Goal: Task Accomplishment & Management: Manage account settings

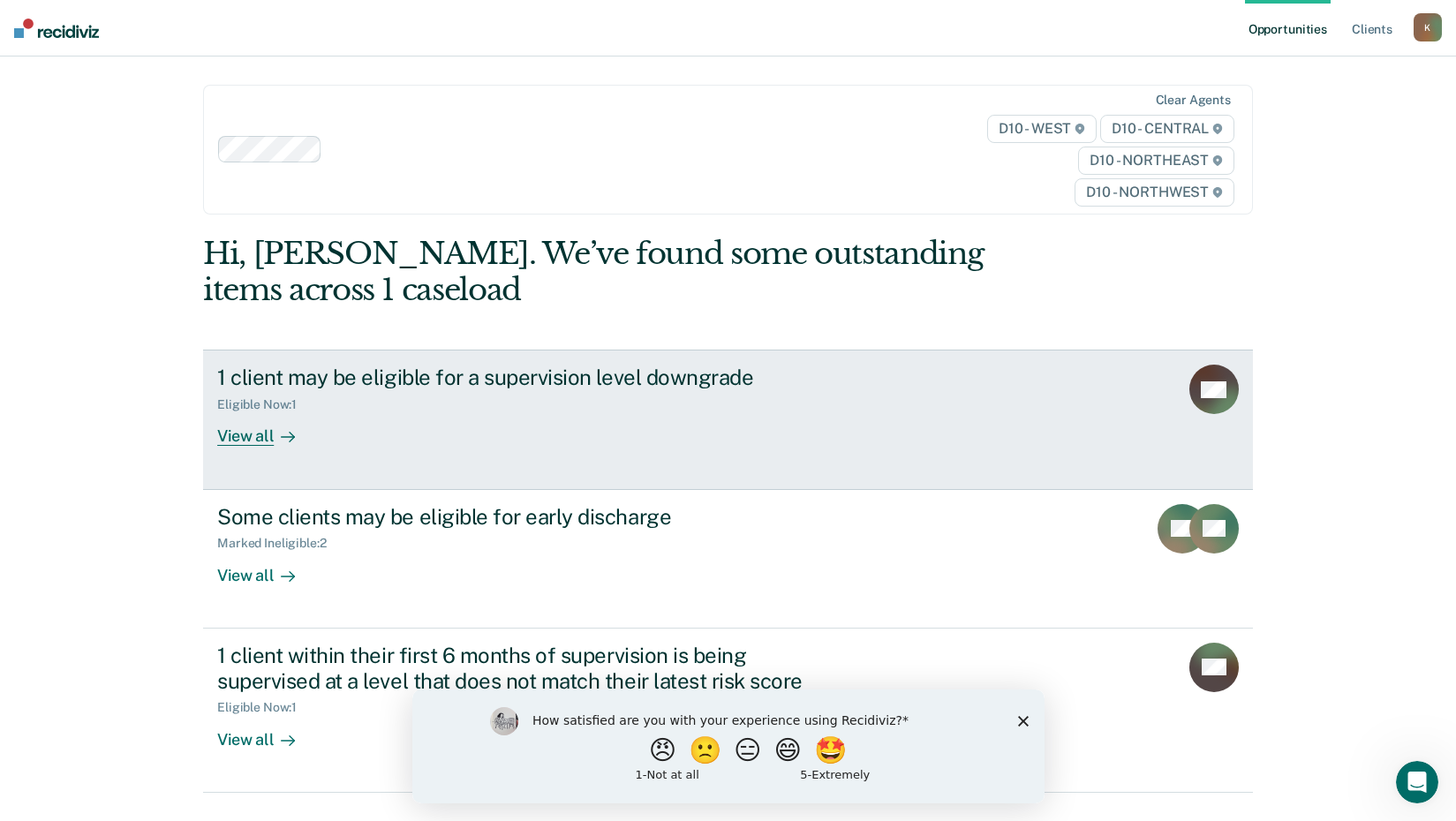
click at [231, 435] on div "View all" at bounding box center [266, 430] width 99 height 34
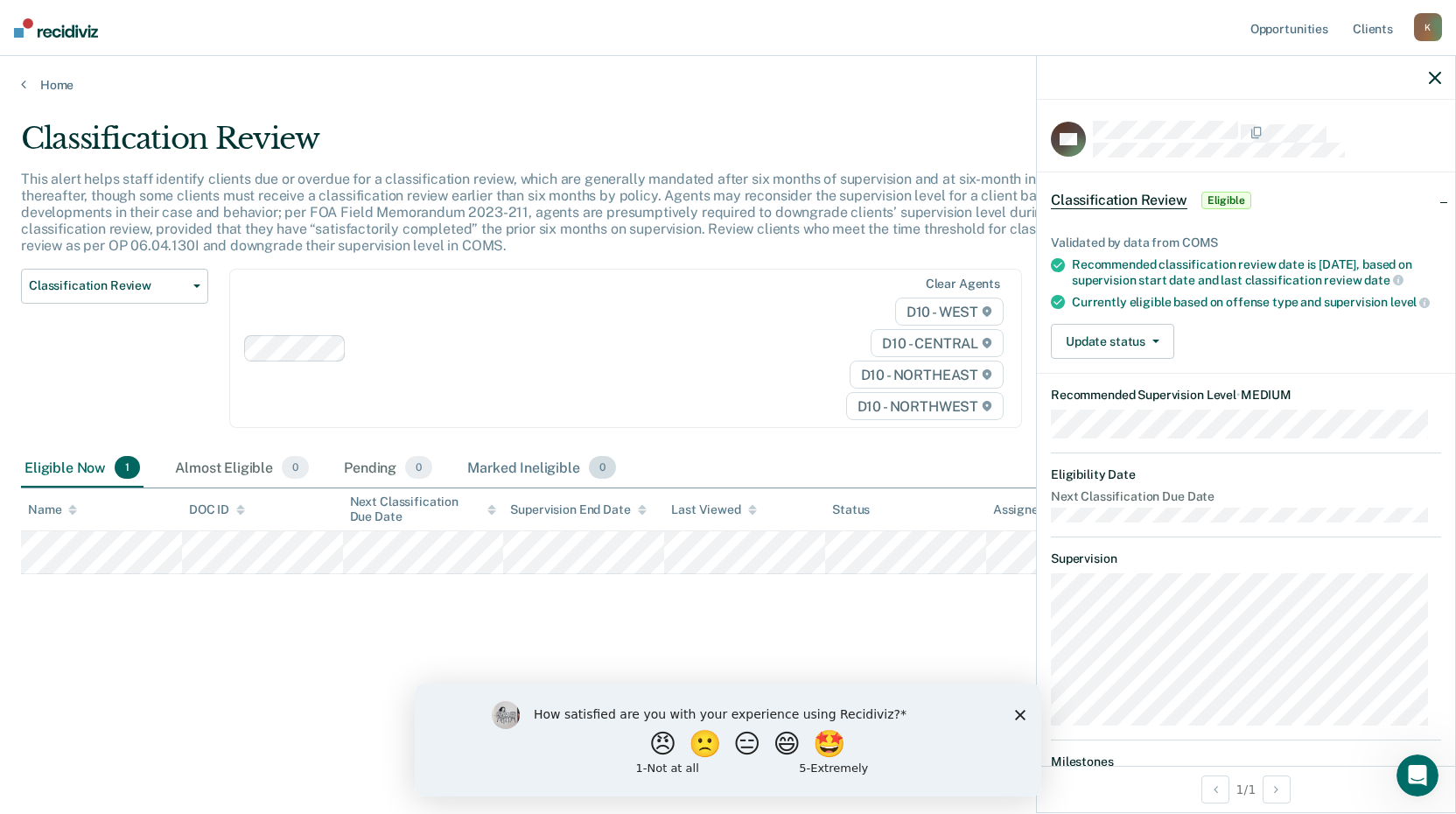
click at [510, 468] on div "Marked Ineligible 0" at bounding box center [542, 468] width 156 height 39
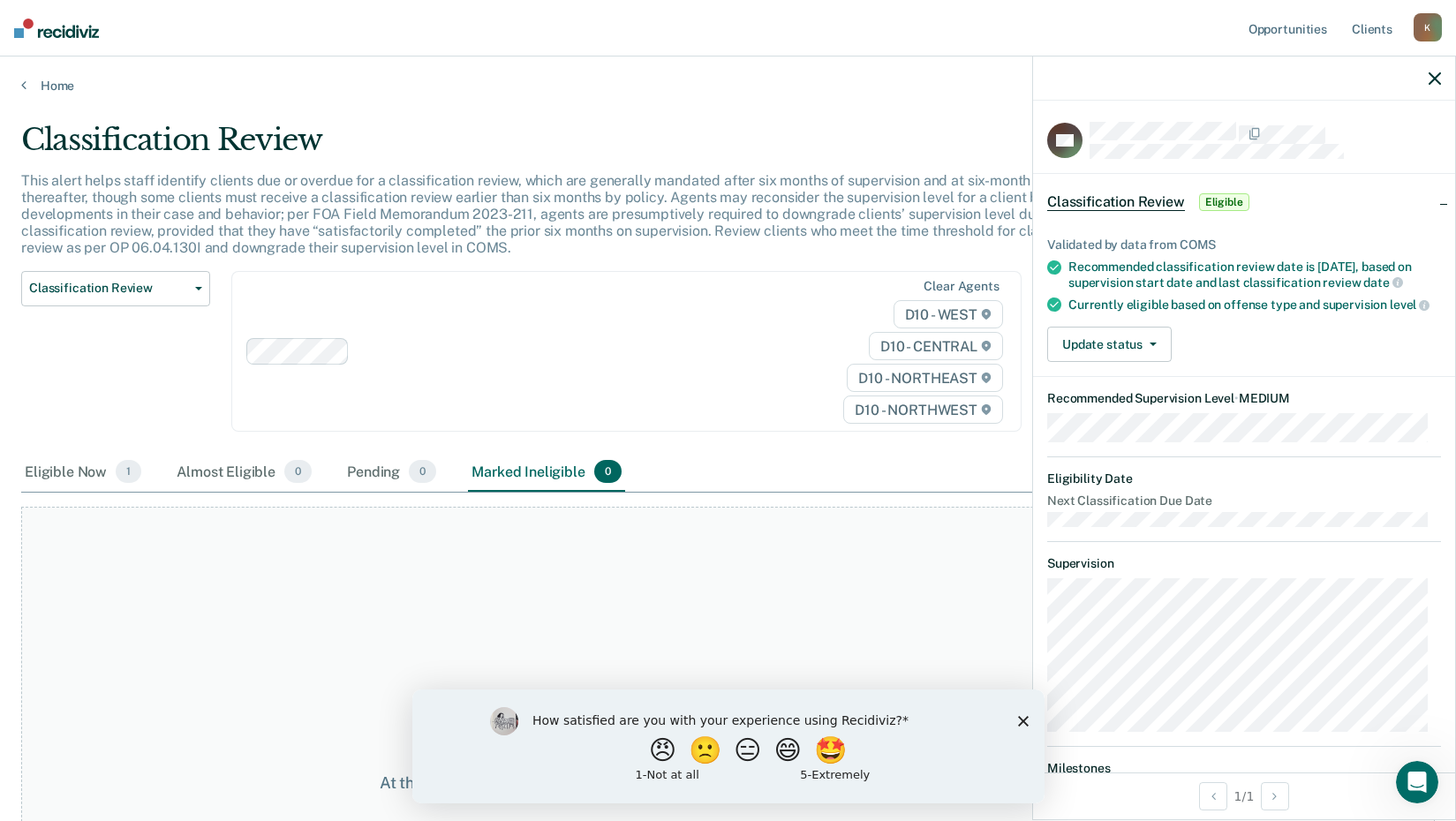
click at [594, 479] on span "0" at bounding box center [608, 471] width 27 height 23
click at [588, 484] on div "Marked Ineligible 0" at bounding box center [547, 472] width 158 height 39
click at [600, 473] on span "0" at bounding box center [608, 471] width 27 height 23
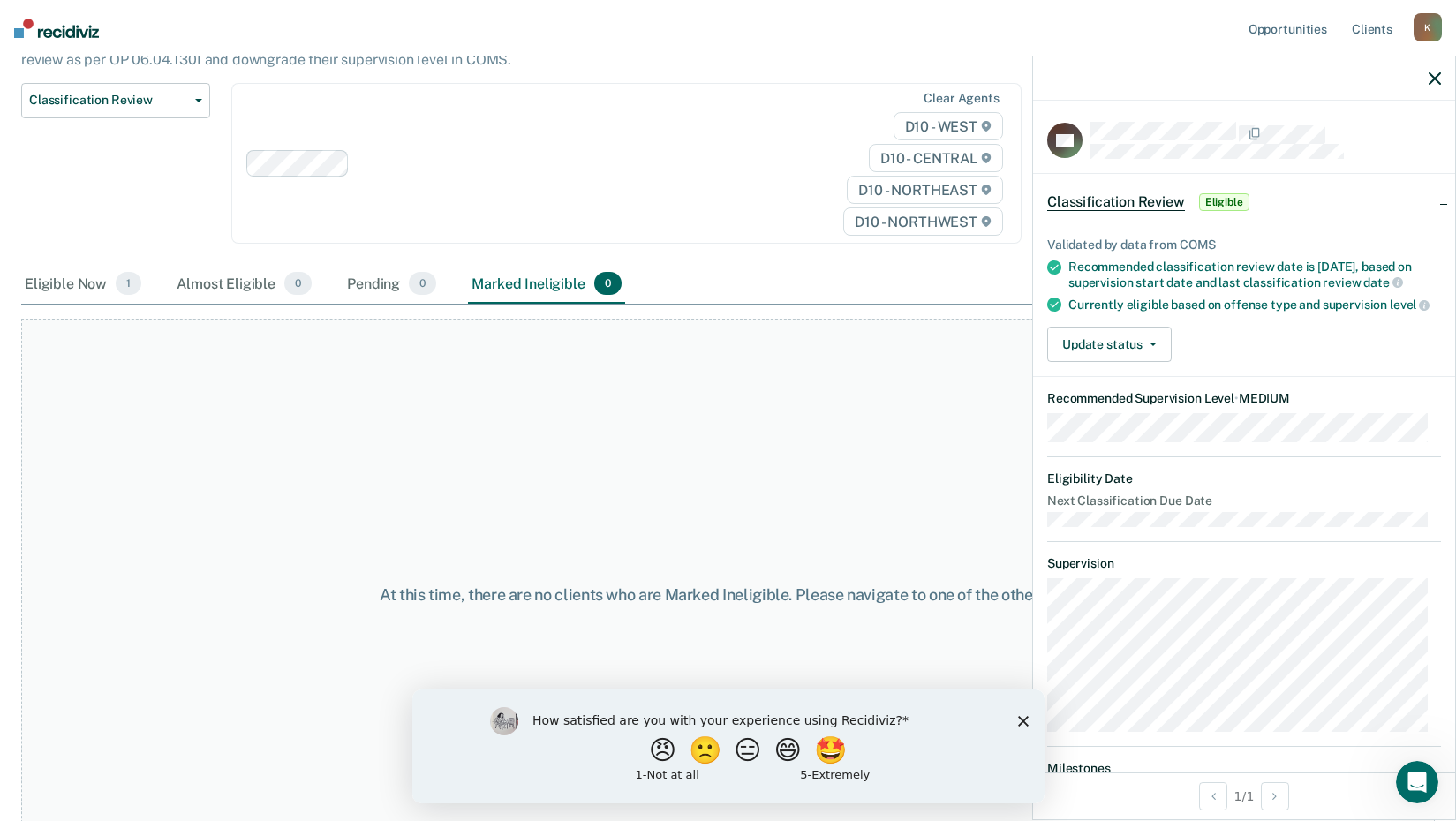
scroll to position [238, 0]
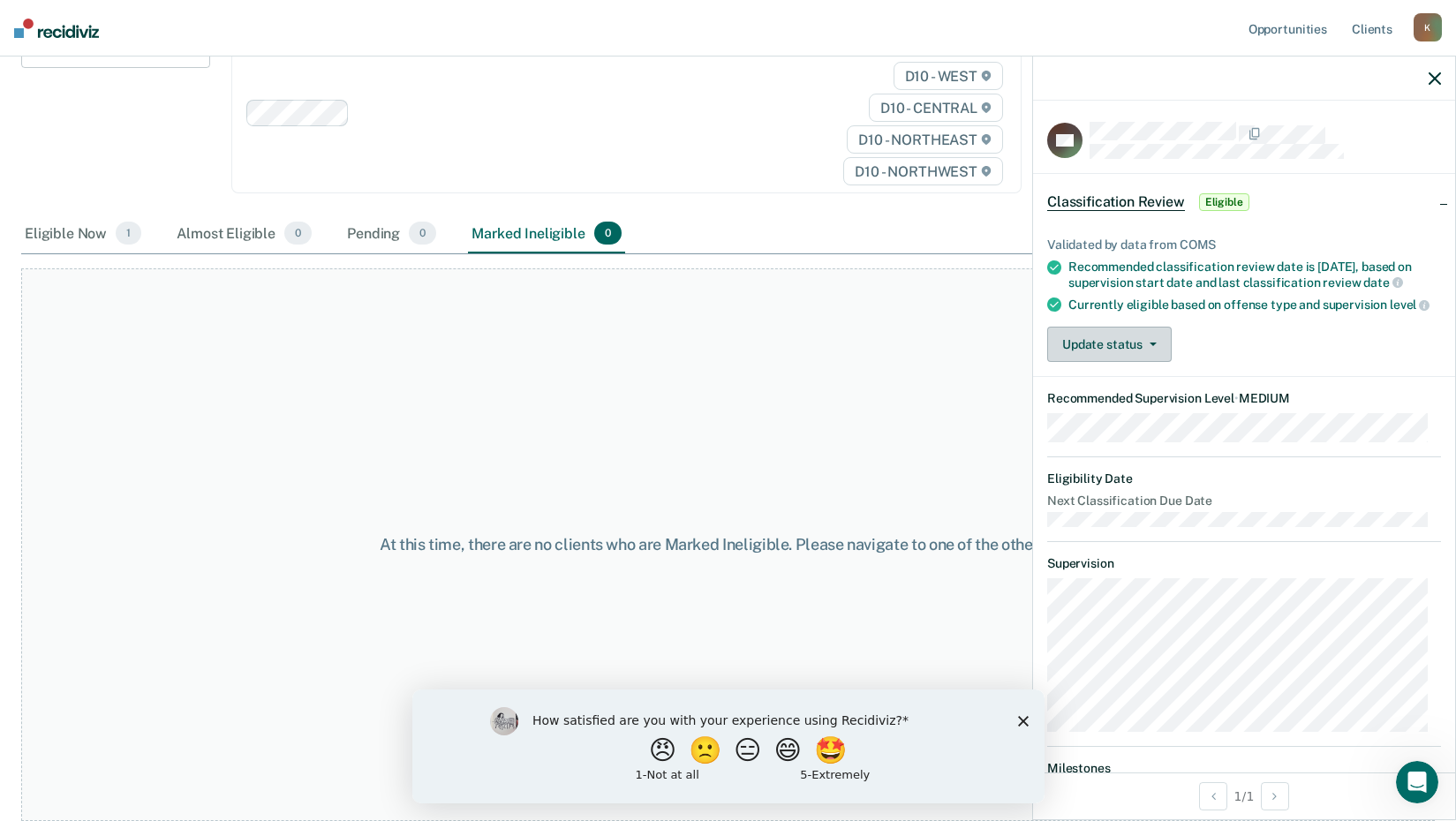
click at [1145, 346] on span "button" at bounding box center [1150, 344] width 14 height 4
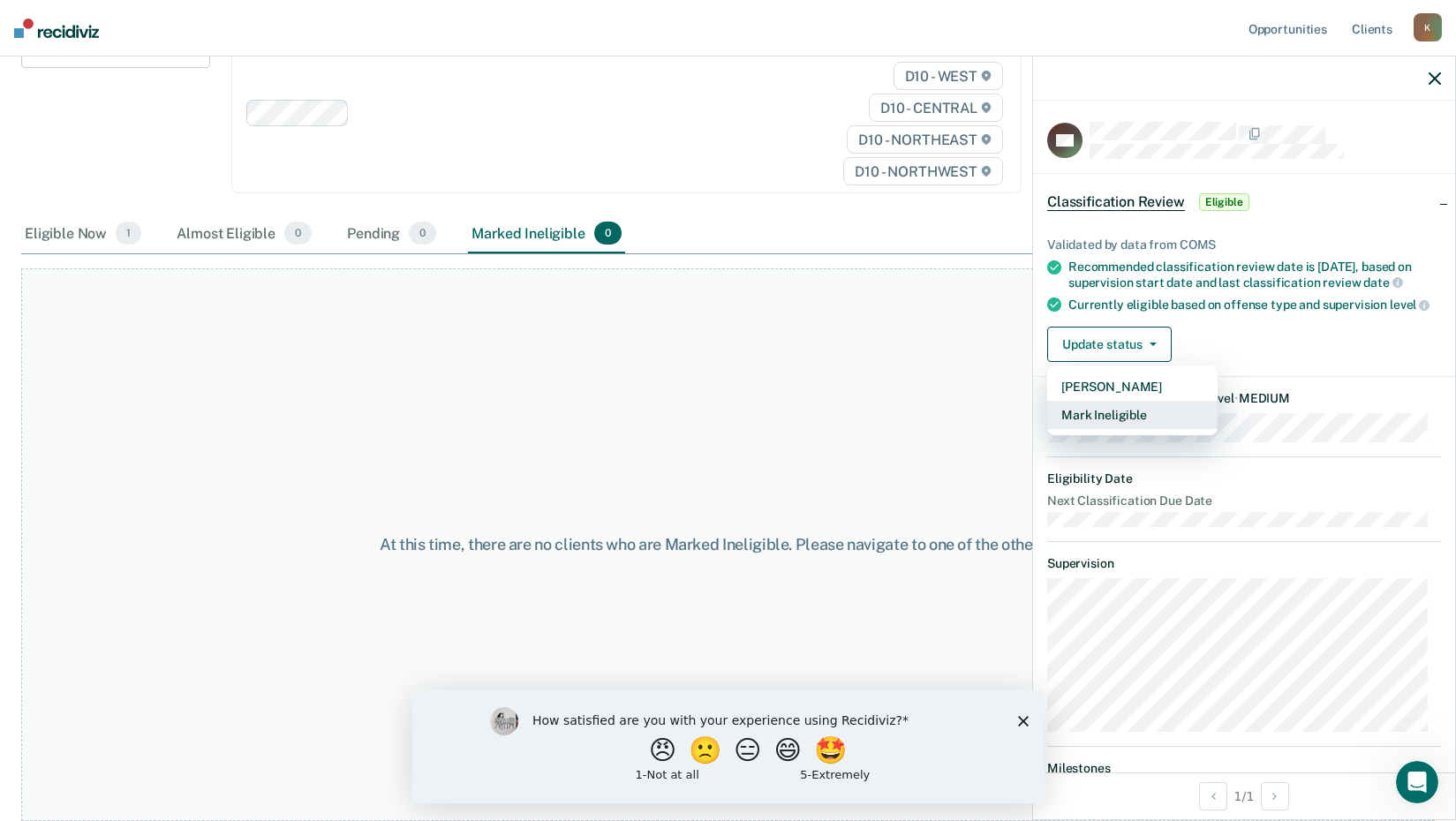
click at [1114, 424] on button "Mark Ineligible" at bounding box center [1133, 415] width 170 height 28
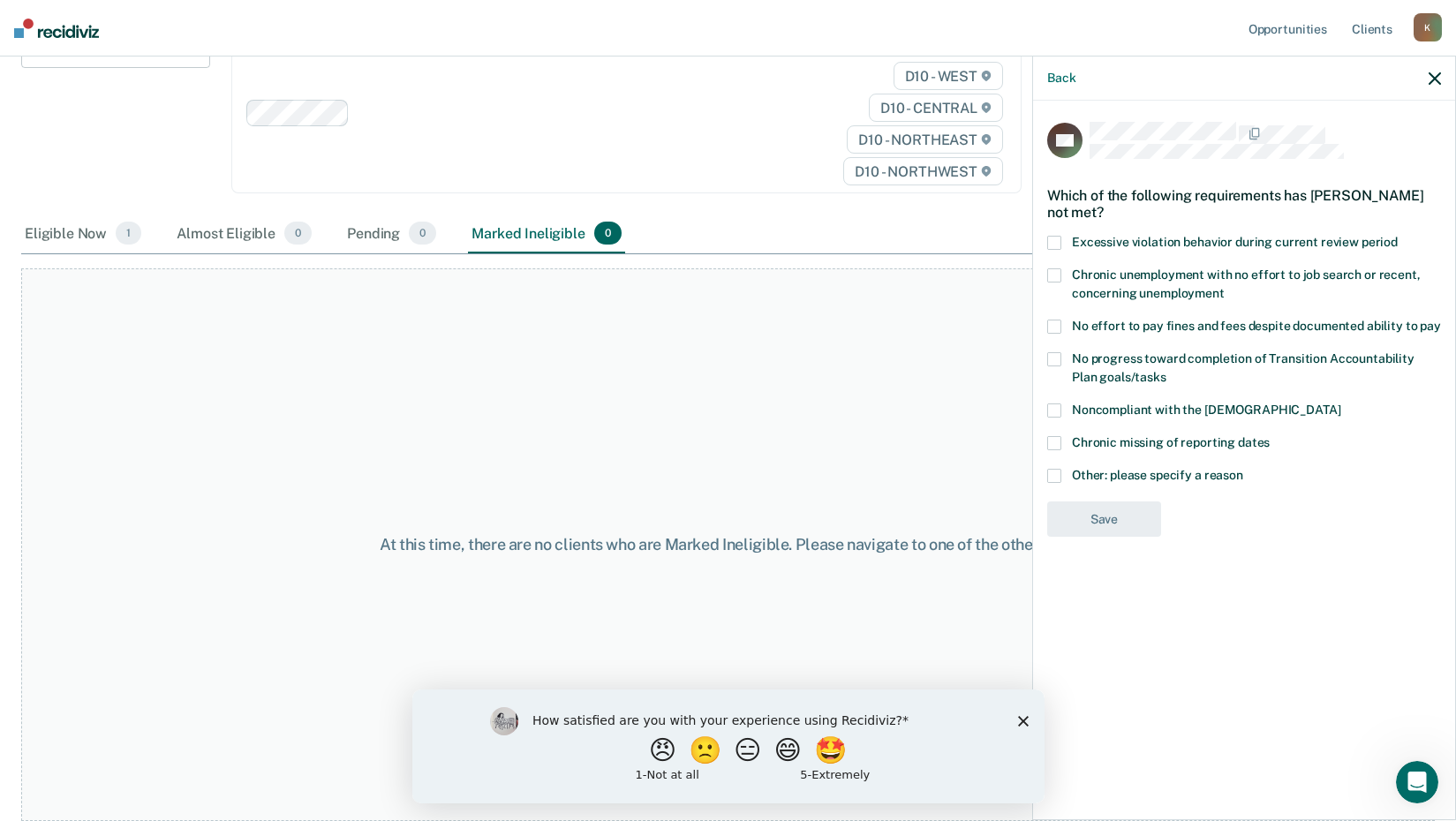
click at [1059, 471] on span at bounding box center [1055, 476] width 14 height 14
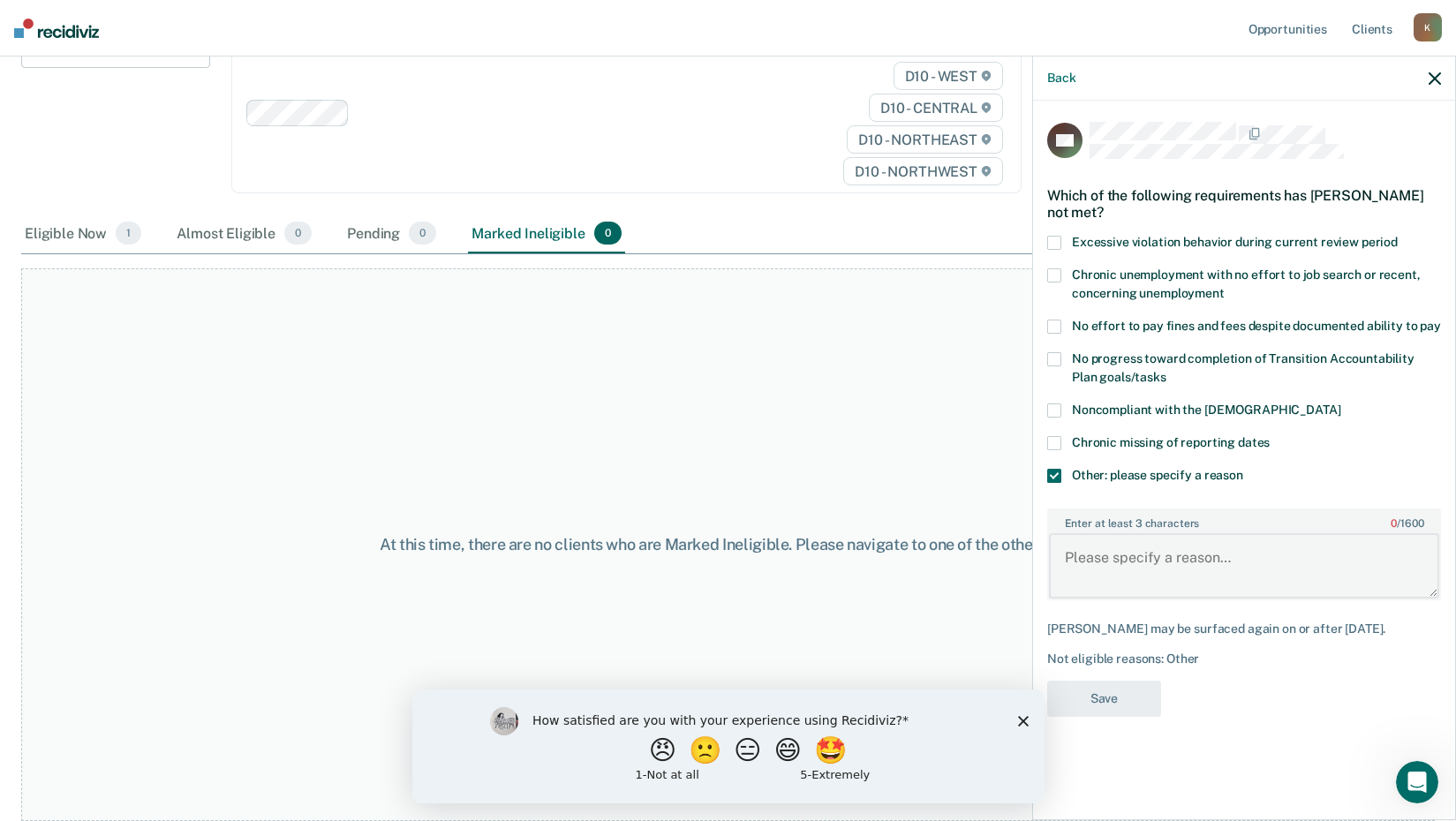
click at [1095, 557] on textarea "Enter at least 3 characters 0 / 1600" at bounding box center [1244, 566] width 390 height 65
type textarea "Has not completed [PERSON_NAME]"
click at [1068, 666] on div "Not eligible reasons: Other" at bounding box center [1244, 659] width 394 height 15
click at [1117, 709] on button "Save" at bounding box center [1105, 699] width 114 height 36
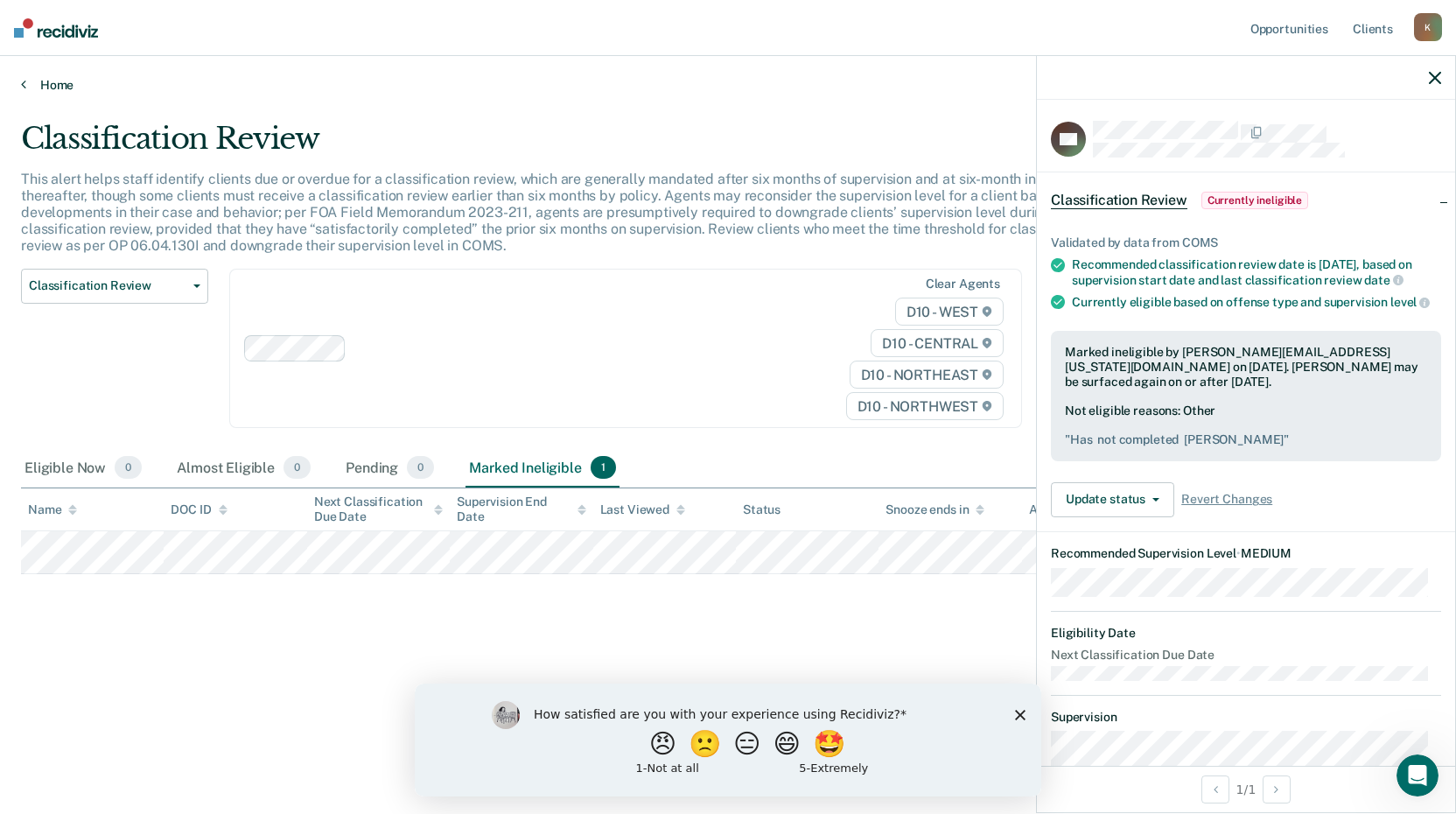
click at [26, 87] on link "Home" at bounding box center [728, 85] width 1414 height 16
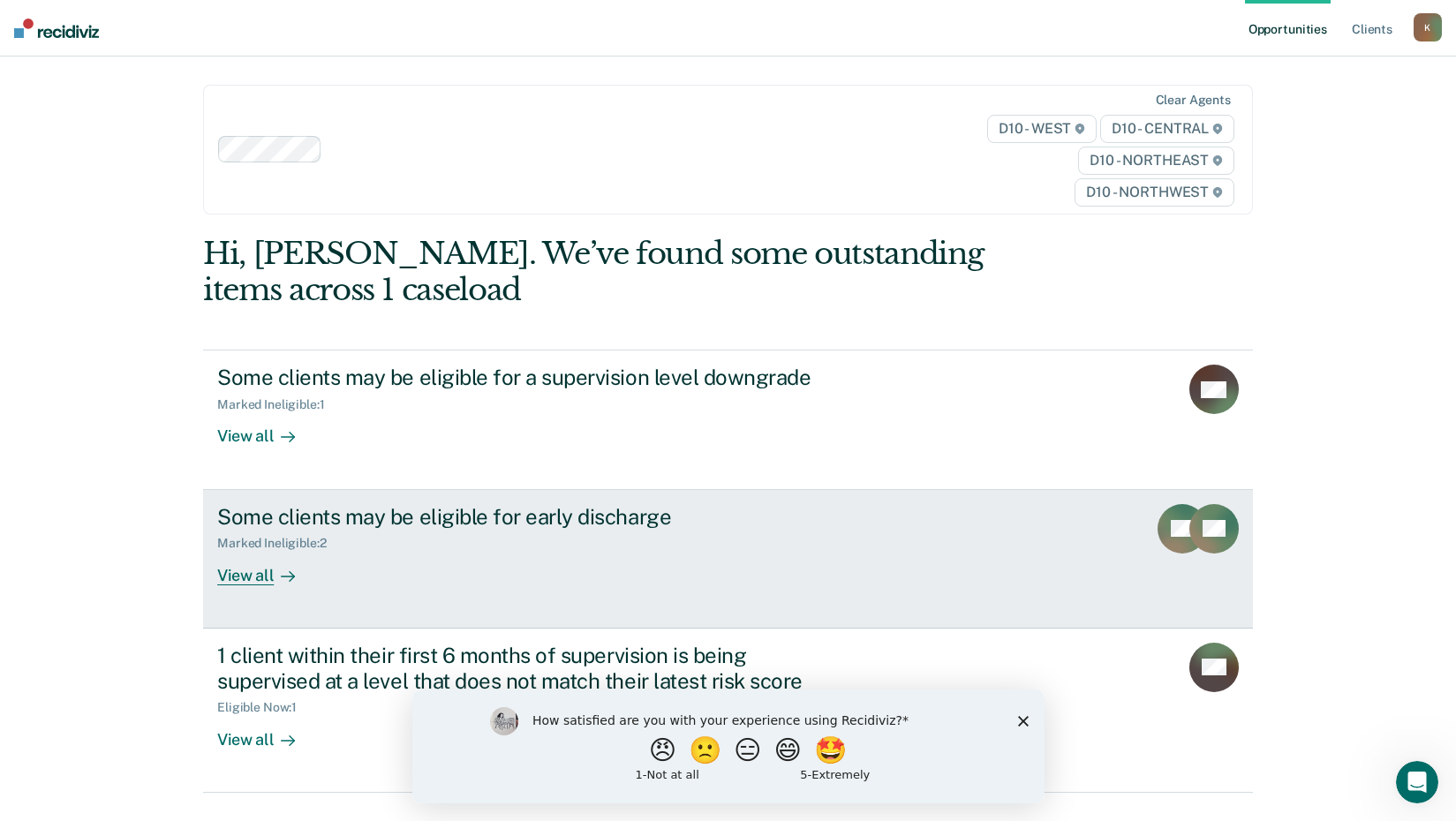
click at [265, 578] on div "View all" at bounding box center [266, 568] width 99 height 34
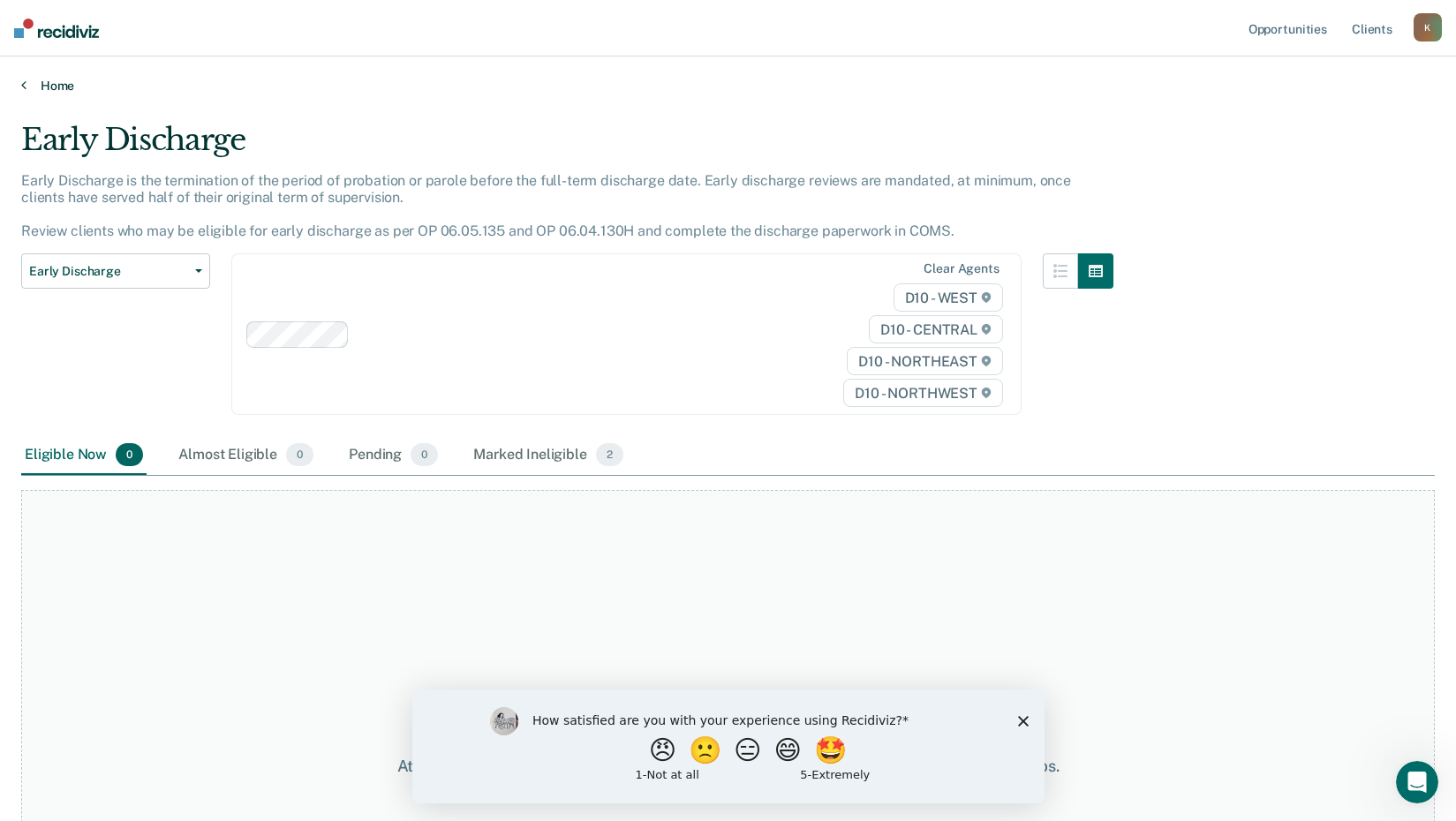
click at [24, 84] on icon at bounding box center [24, 85] width 5 height 14
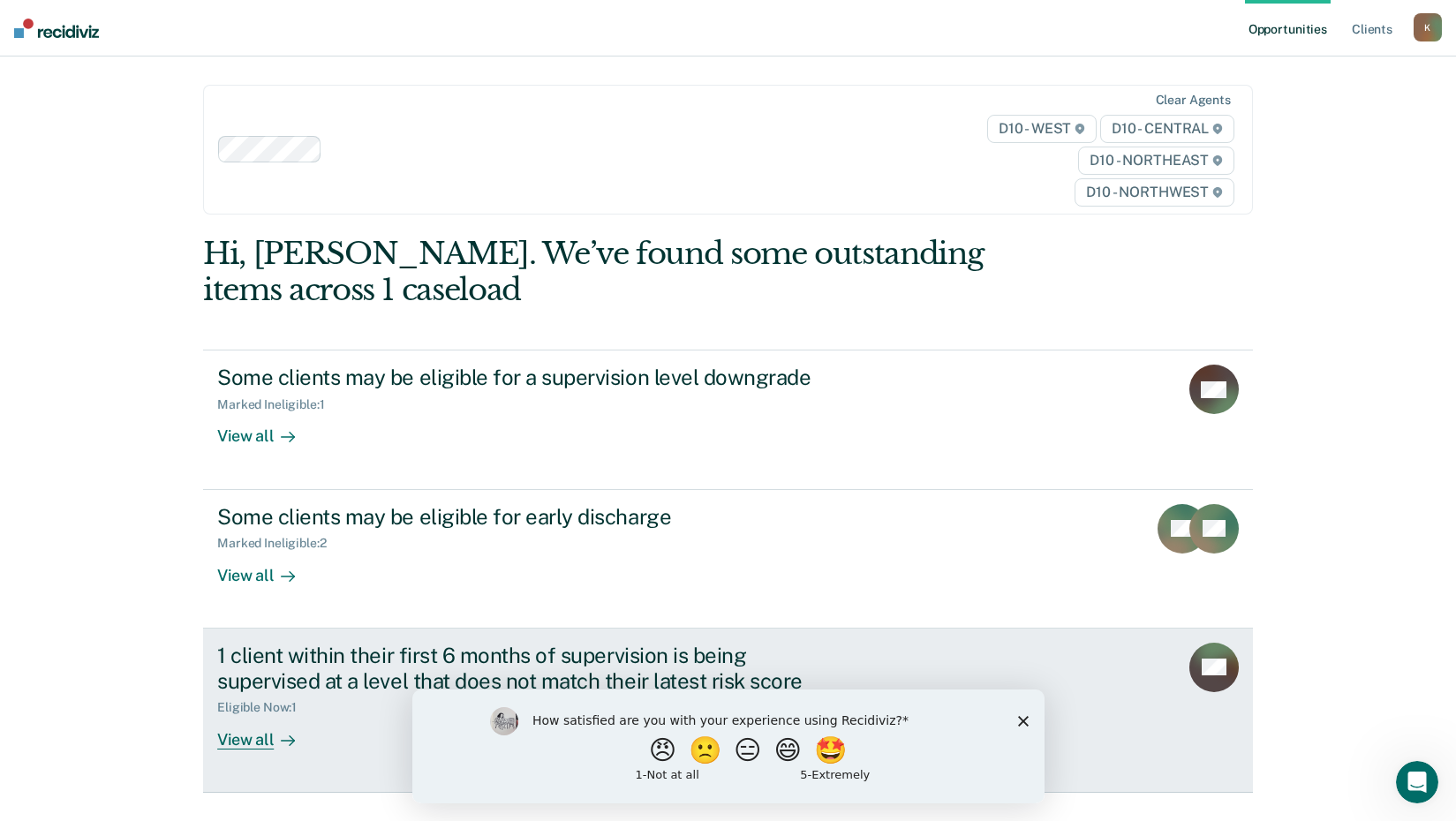
click at [246, 737] on div "View all" at bounding box center [266, 732] width 99 height 34
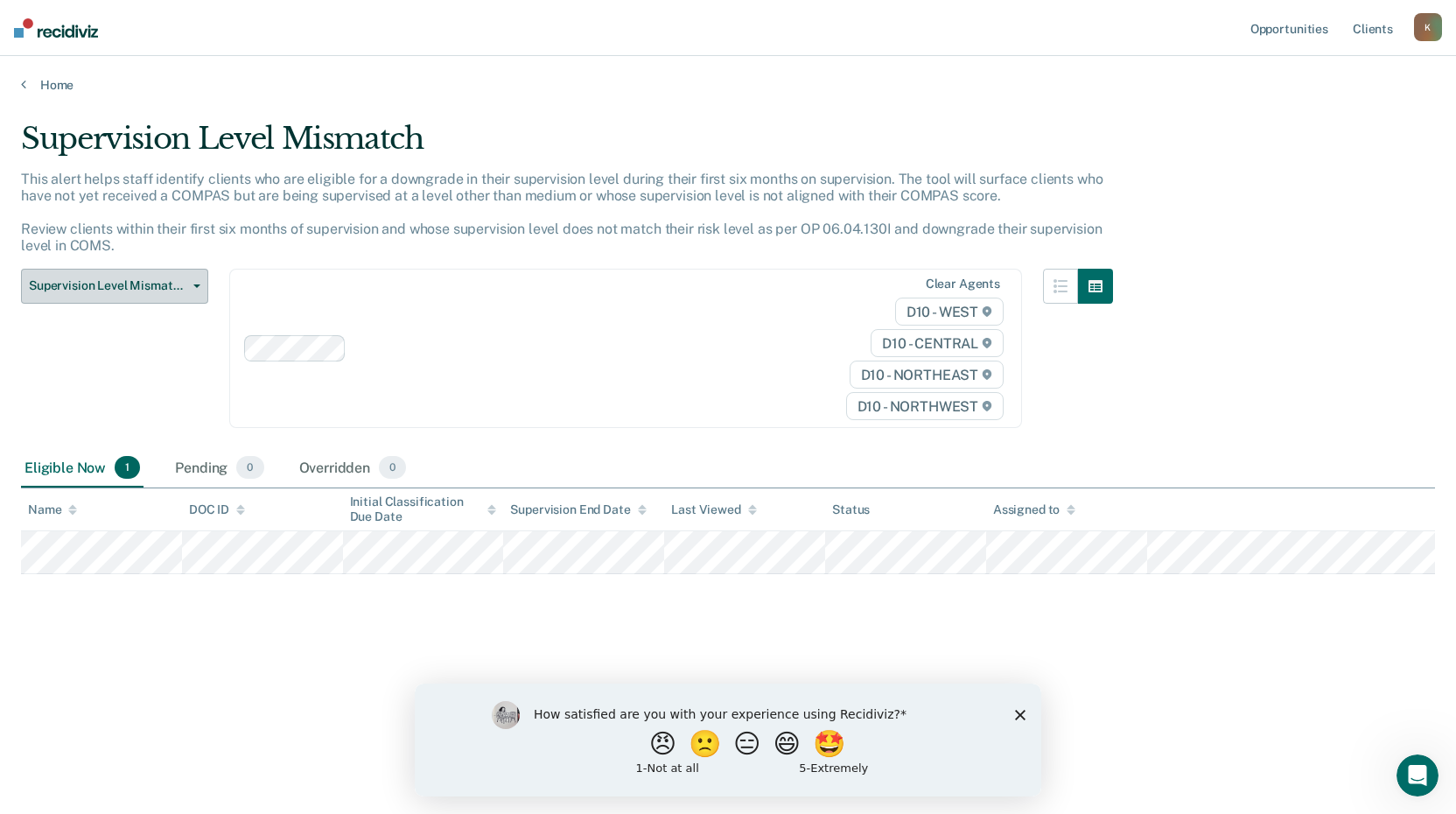
click at [194, 283] on button "Supervision Level Mismatch" at bounding box center [114, 285] width 187 height 35
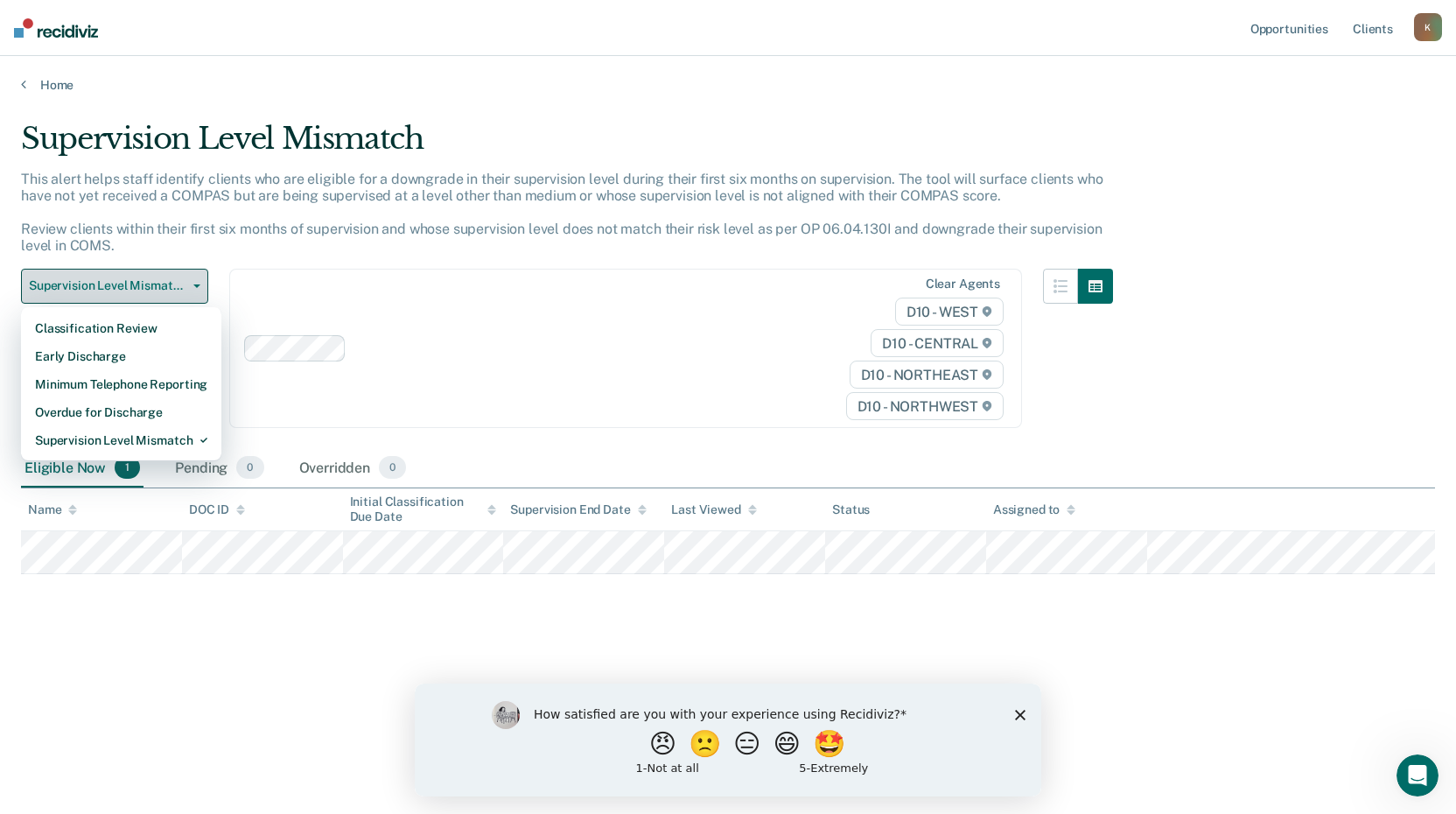
click at [203, 284] on button "Supervision Level Mismatch" at bounding box center [114, 285] width 187 height 35
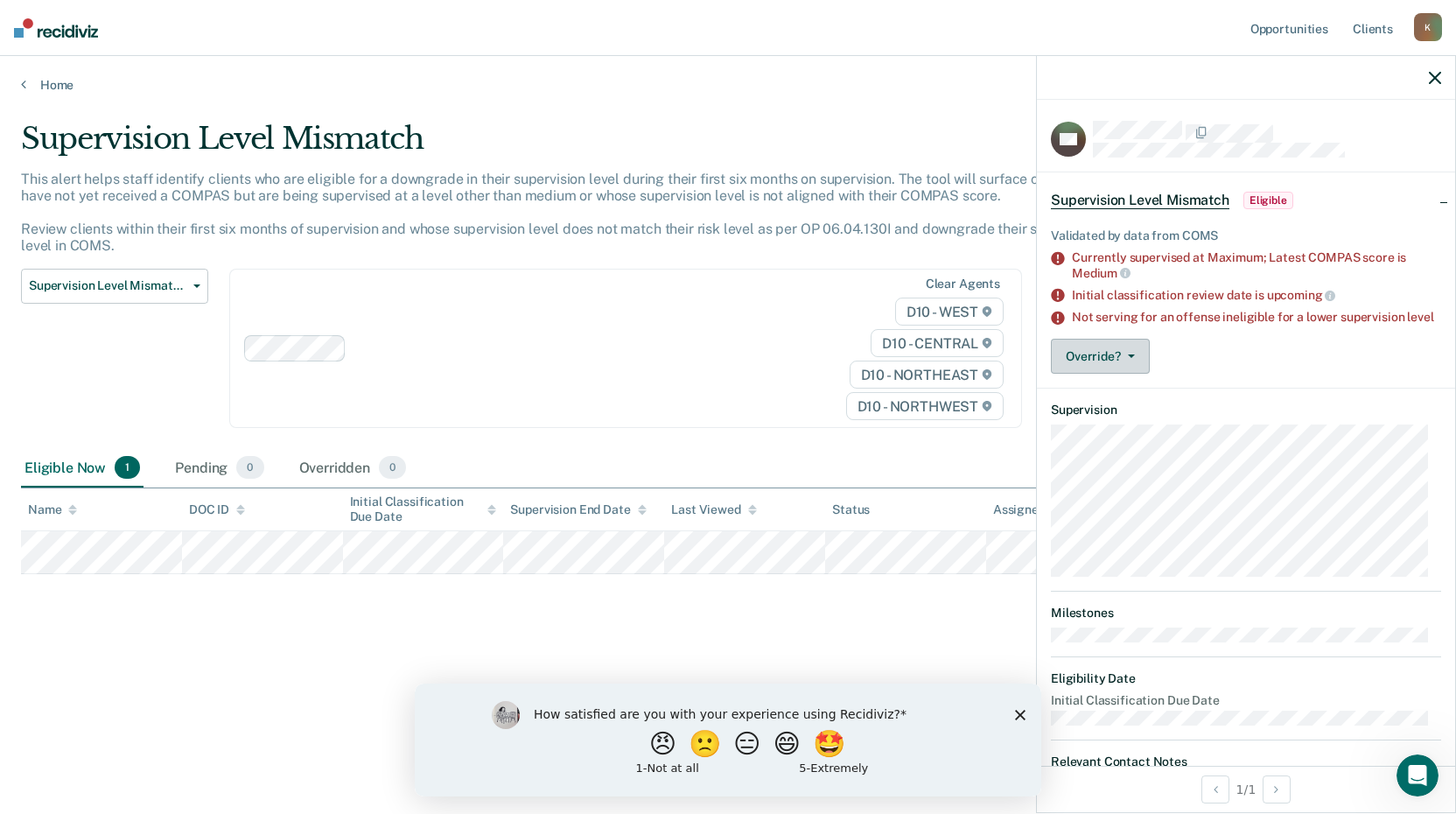
click at [1134, 358] on icon "button" at bounding box center [1131, 356] width 7 height 4
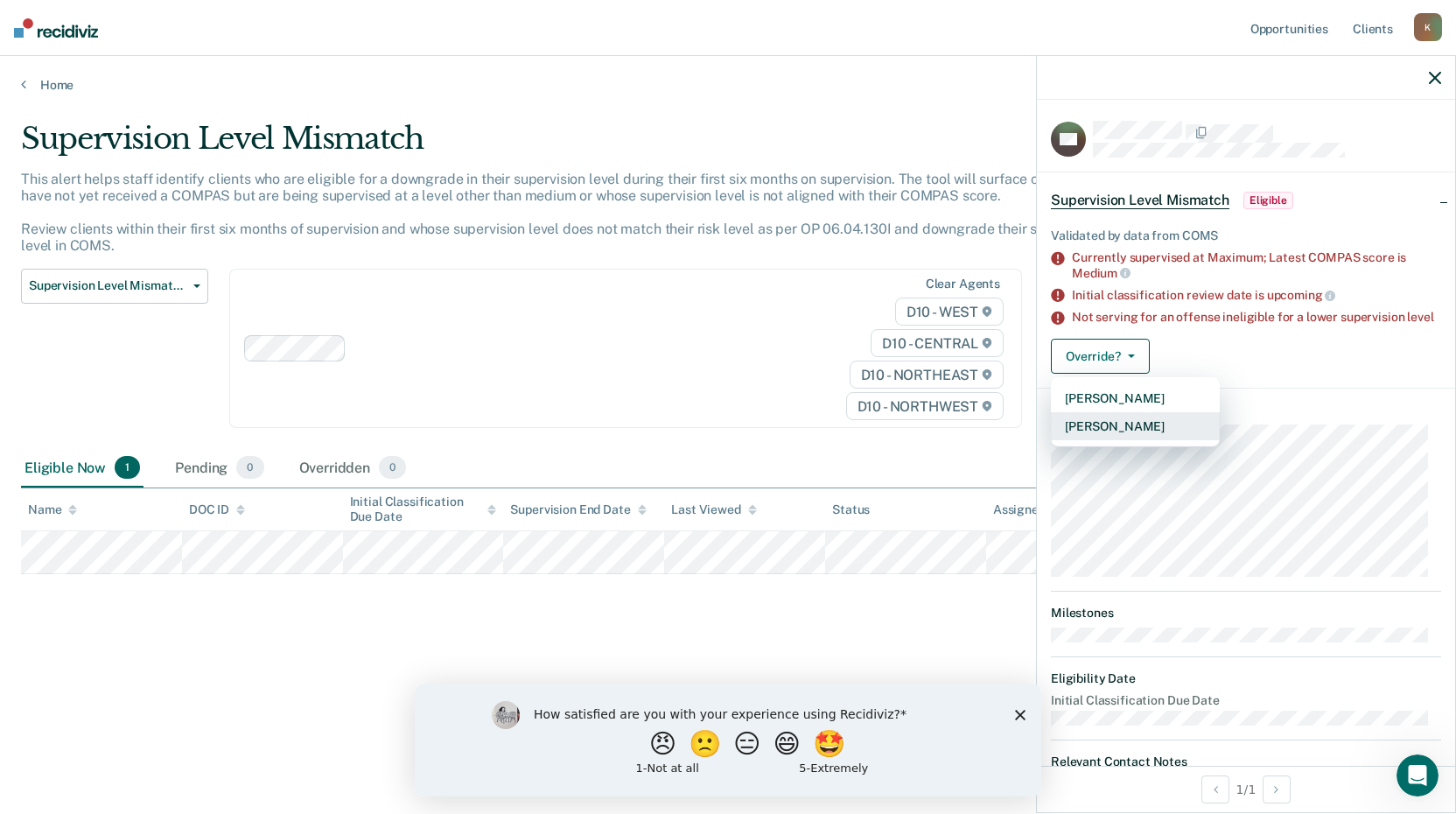
click at [1144, 436] on button "[PERSON_NAME]" at bounding box center [1135, 425] width 169 height 28
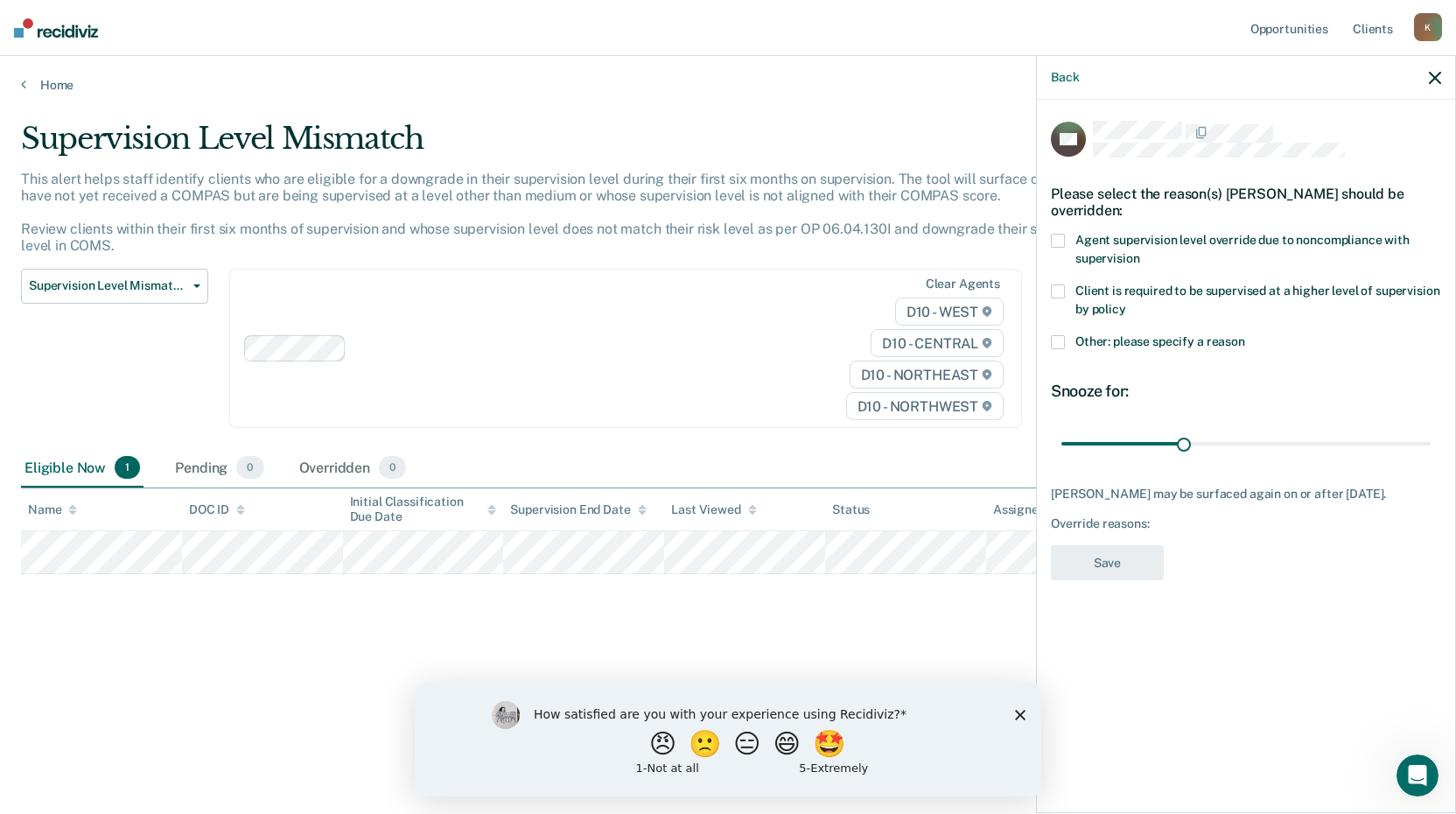
click at [1066, 292] on label "Client is required to be supervised at a higher level of supervision by policy" at bounding box center [1245, 302] width 390 height 37
click at [1116, 565] on button "Save" at bounding box center [1107, 564] width 113 height 36
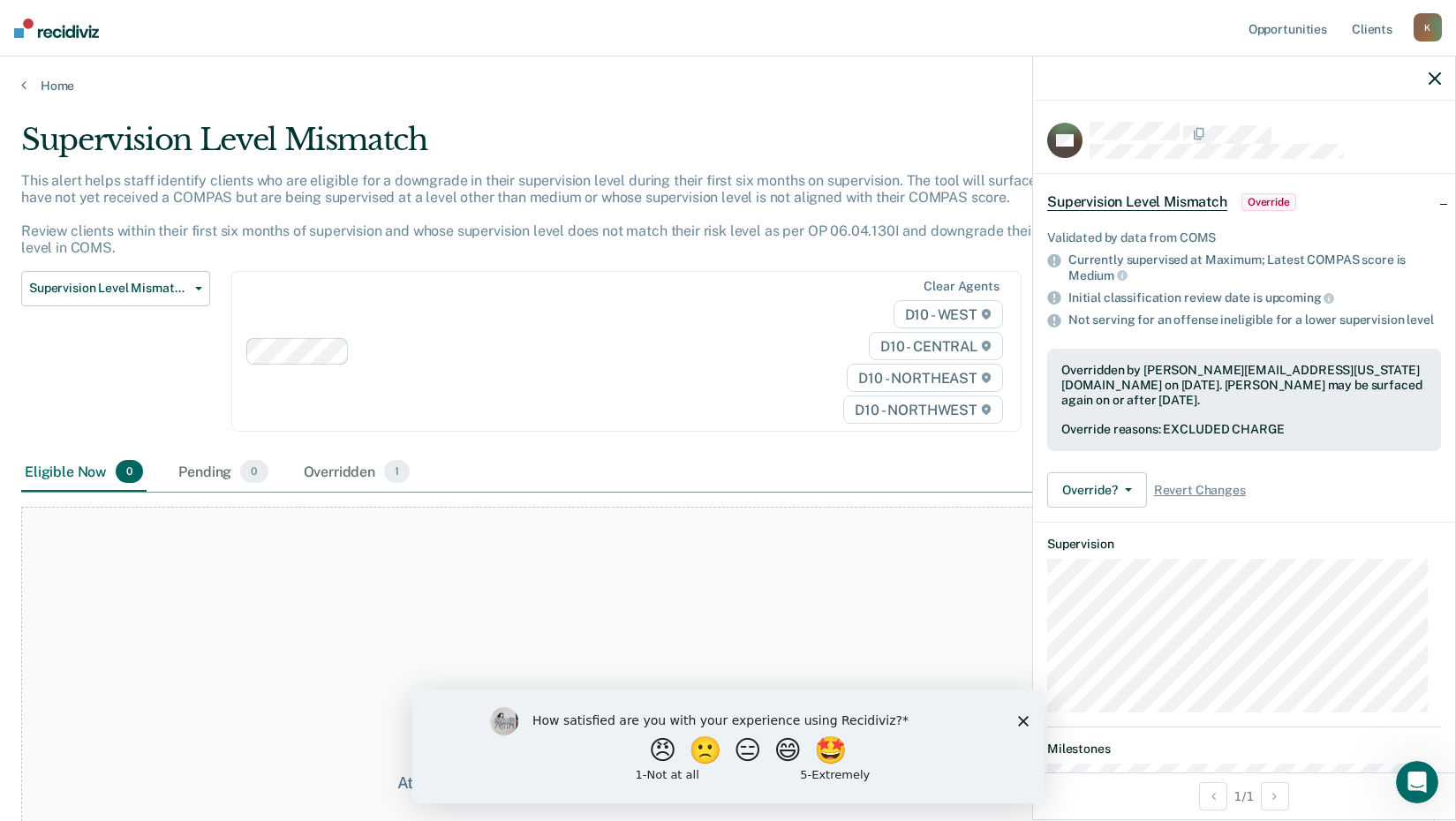
click at [1432, 77] on icon "button" at bounding box center [1435, 79] width 13 height 13
